Goal: Go to known website: Go to known website

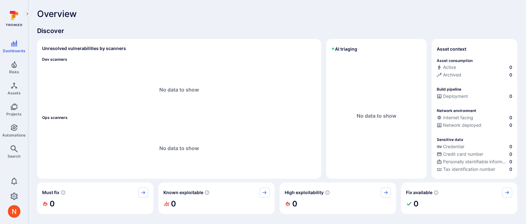
click at [91, 112] on div "No data to show" at bounding box center [179, 89] width 274 height 51
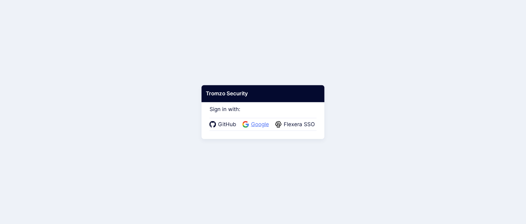
click at [255, 124] on span "Google" at bounding box center [260, 124] width 22 height 8
